Goal: Communication & Community: Answer question/provide support

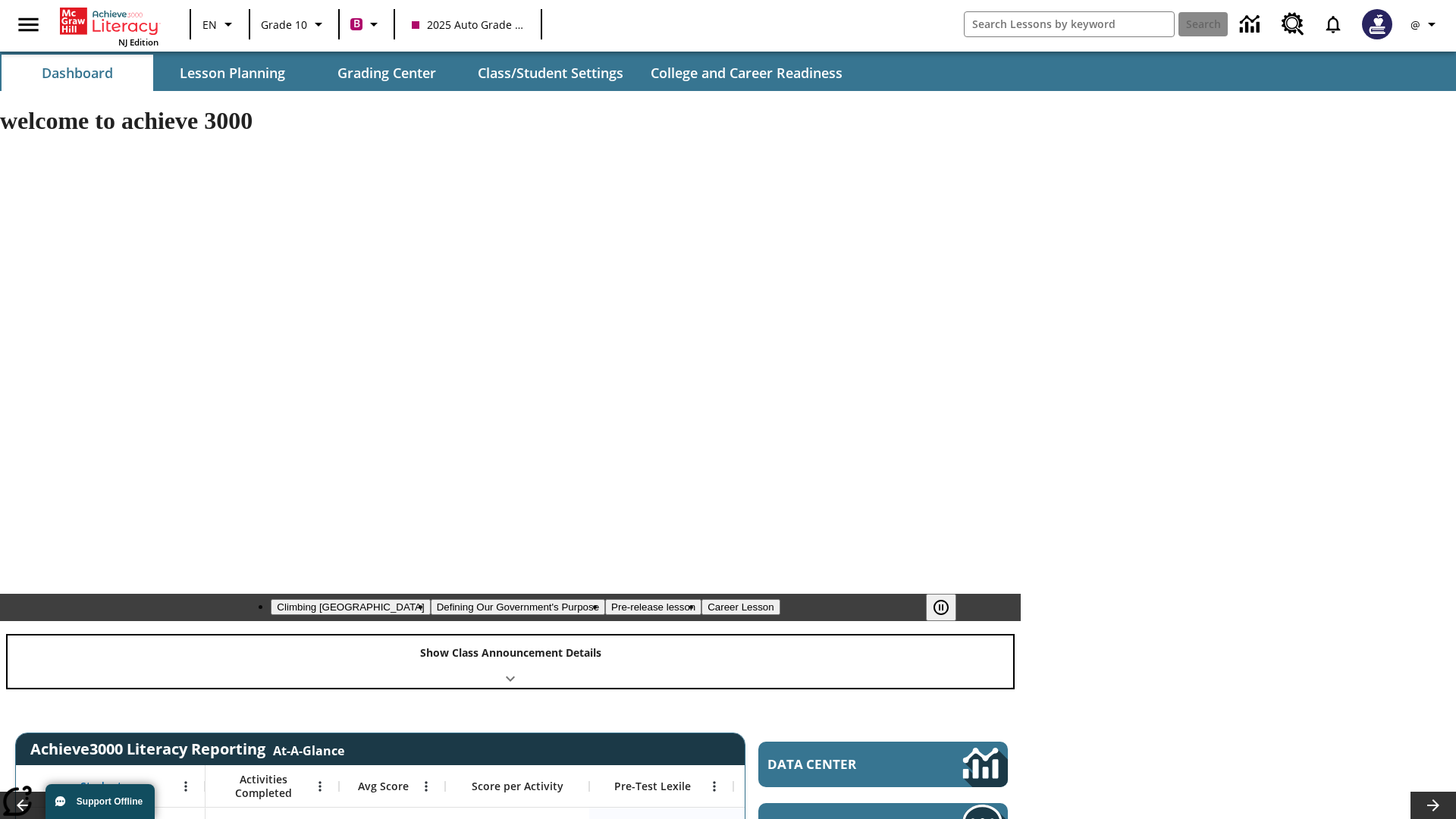
click at [510, 636] on div "Show Class Announcement Details" at bounding box center [510, 662] width 1005 height 52
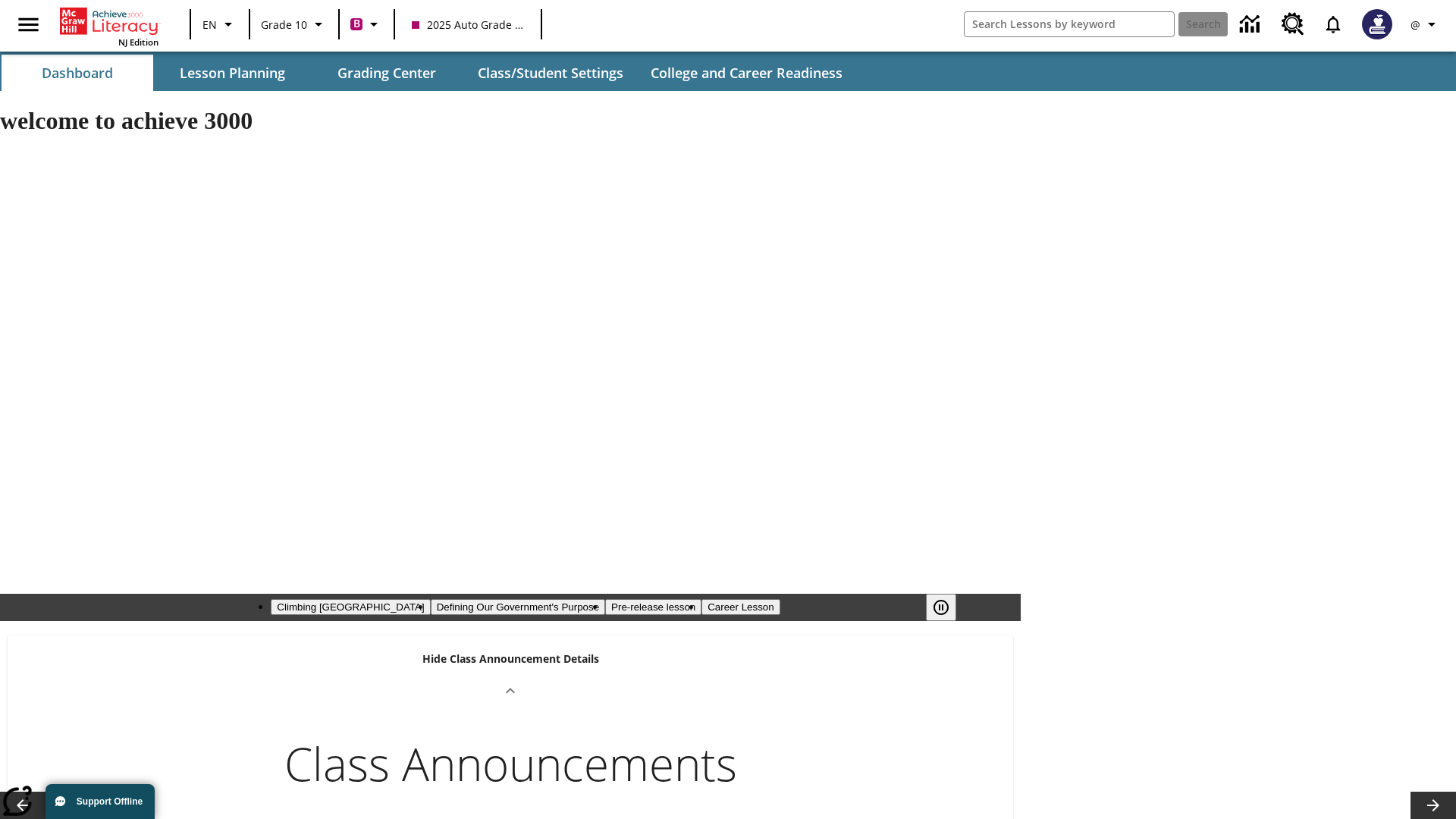
scroll to position [611, 0]
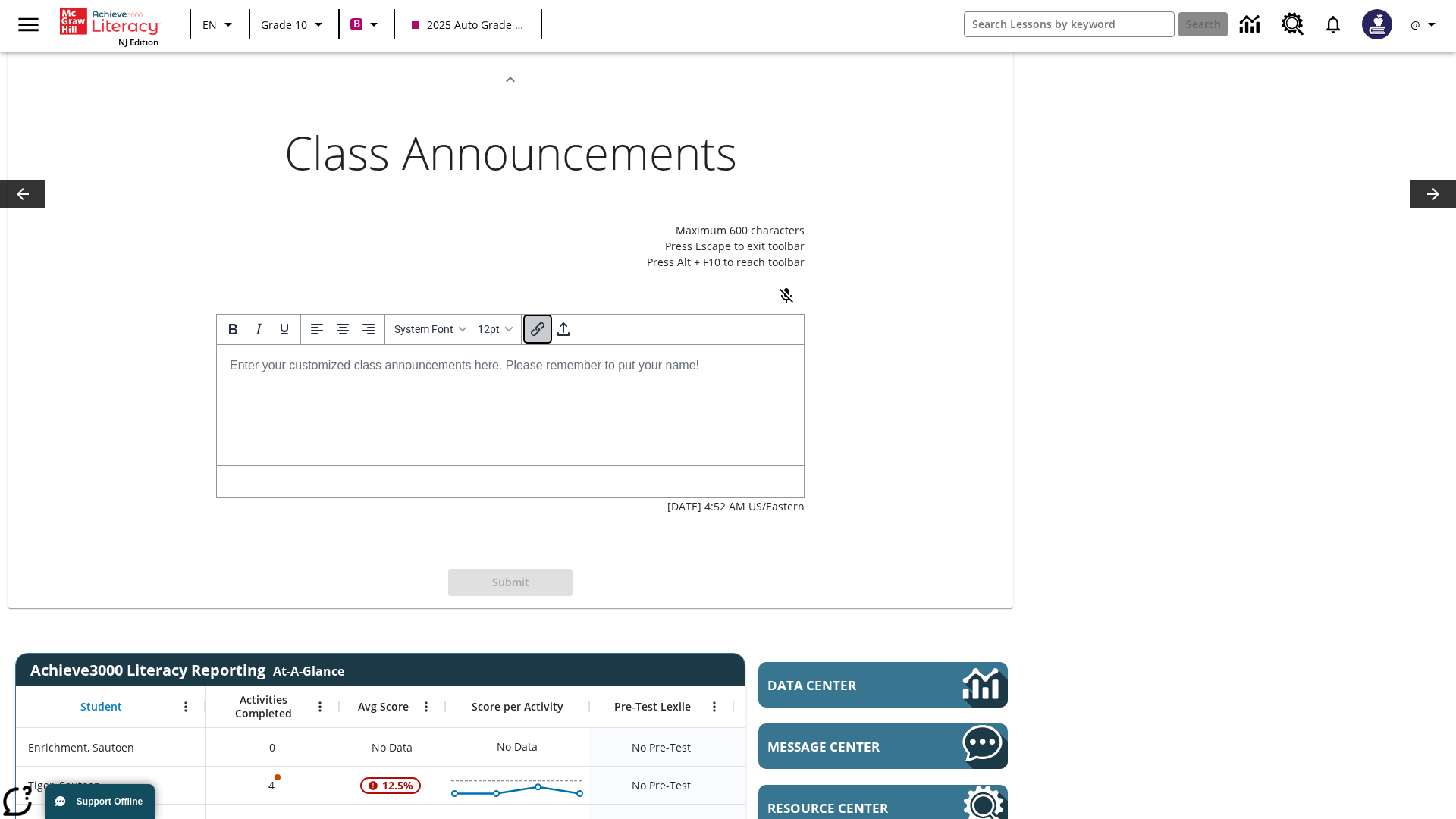
click at [547, 339] on icon "Insert/edit link" at bounding box center [537, 329] width 18 height 18
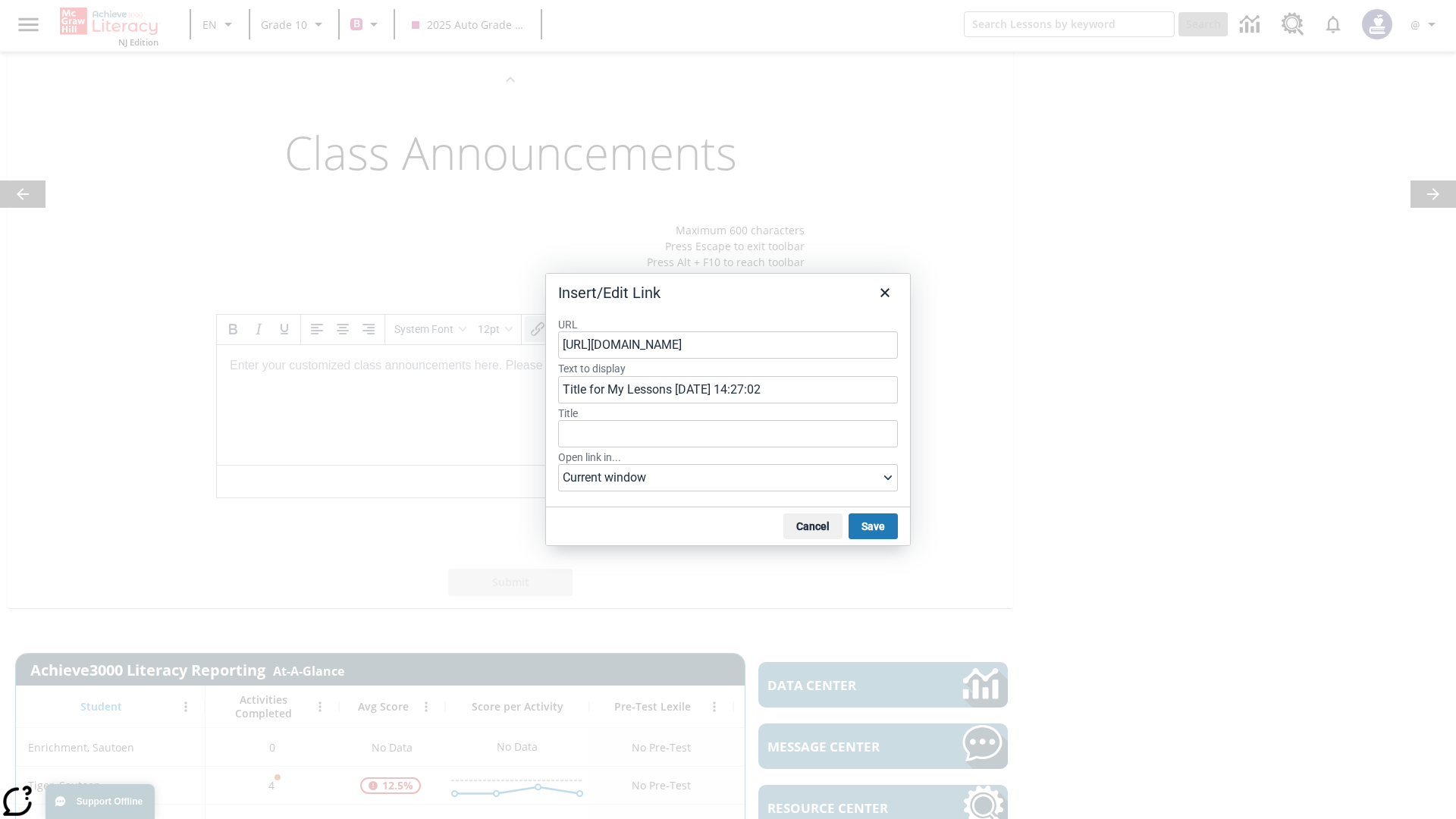
type input "Title for My Lessons [DATE] 14:27:02"
type input "UUhOjdKdGQ"
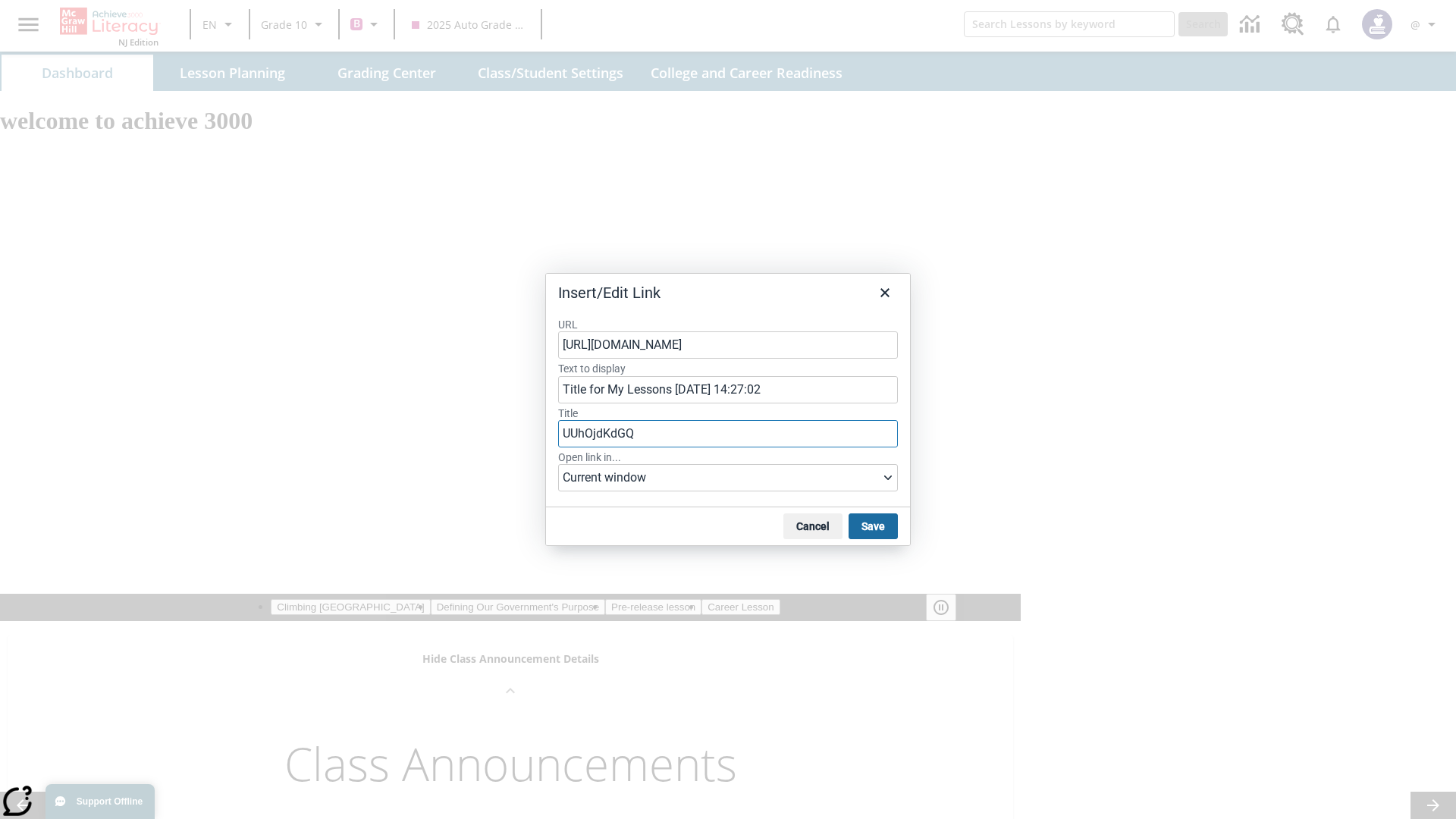
click at [872, 526] on button "Save" at bounding box center [873, 526] width 49 height 26
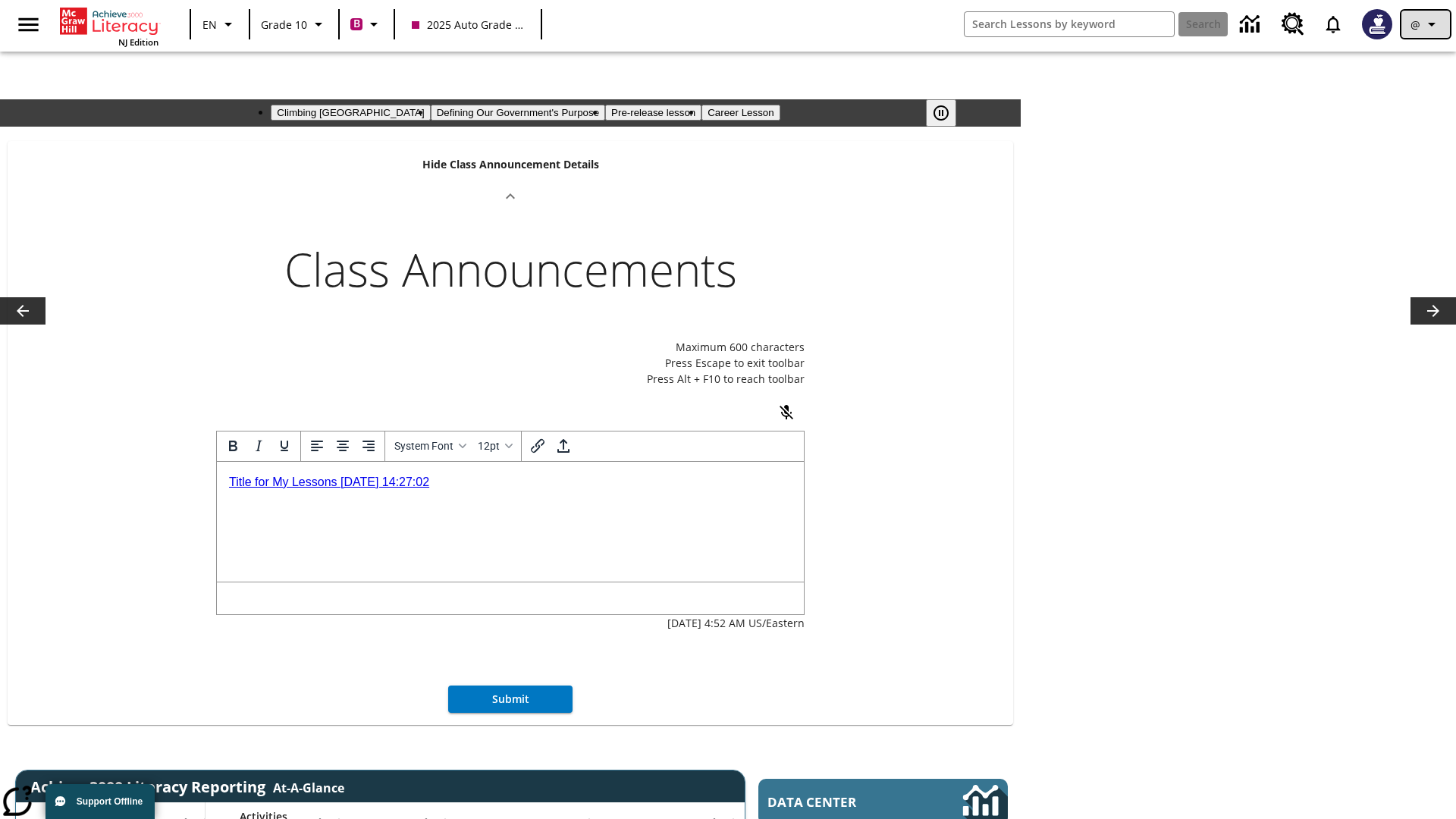
click at [1425, 25] on icon "Profile/Settings" at bounding box center [1431, 24] width 18 height 18
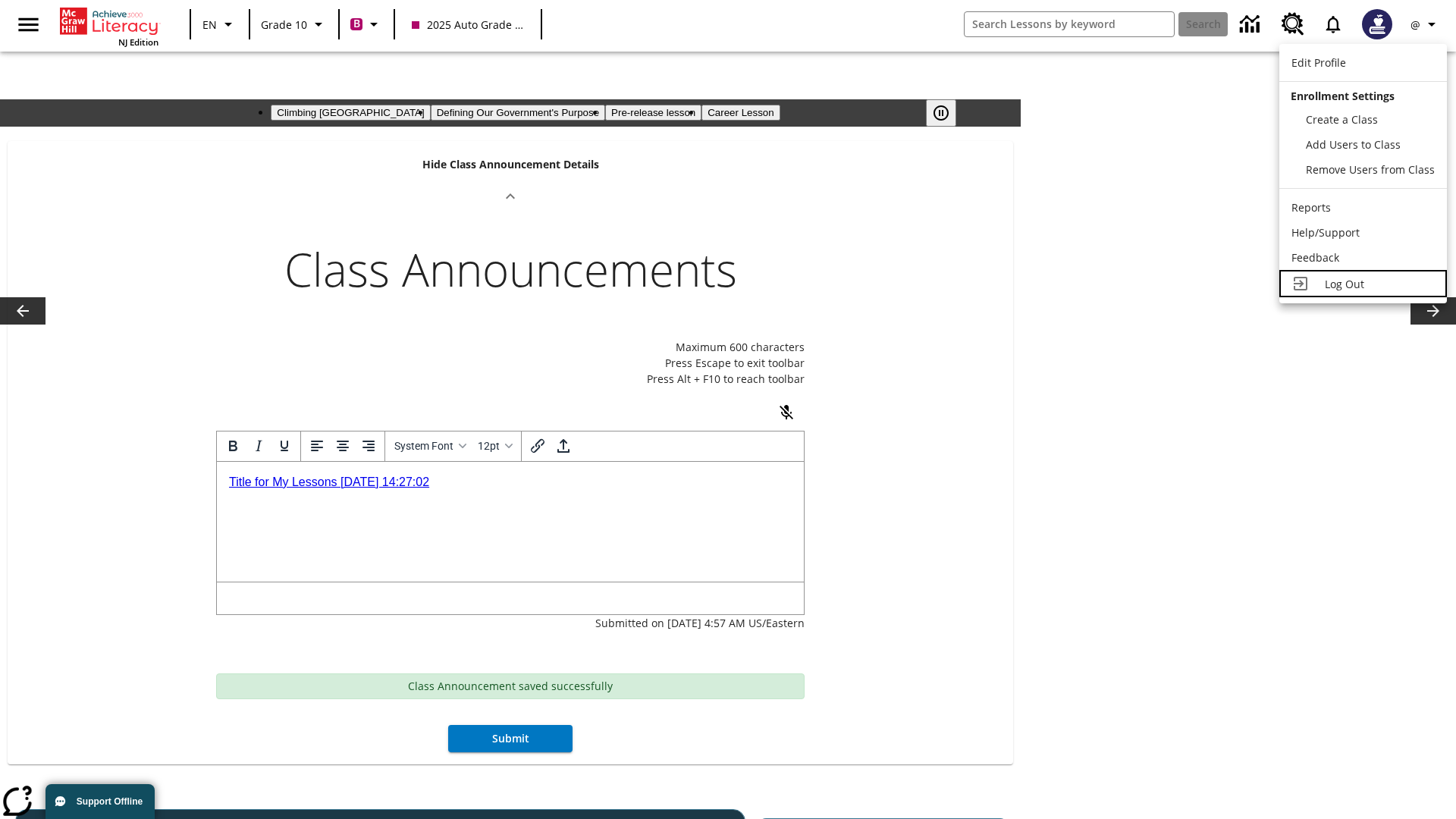
click at [1361, 284] on span "Log Out" at bounding box center [1343, 284] width 40 height 14
